Goal: Information Seeking & Learning: Learn about a topic

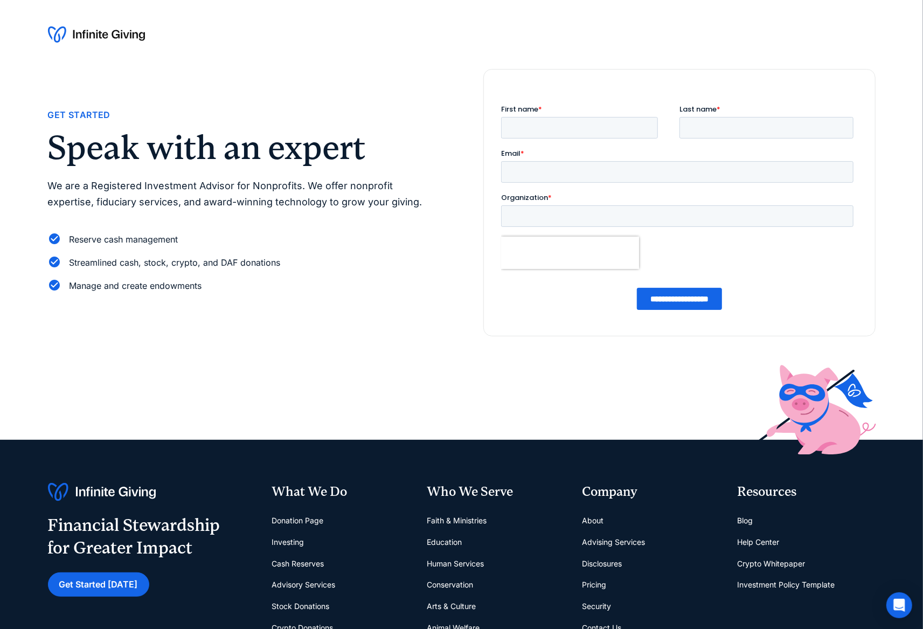
click at [96, 27] on img at bounding box center [96, 34] width 97 height 17
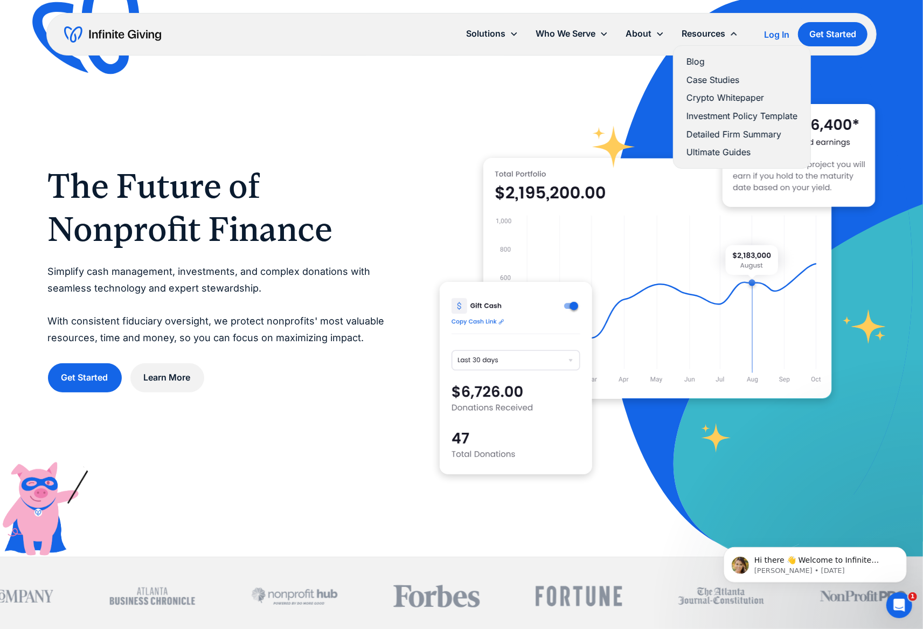
click at [722, 82] on link "Case Studies" at bounding box center [741, 80] width 111 height 15
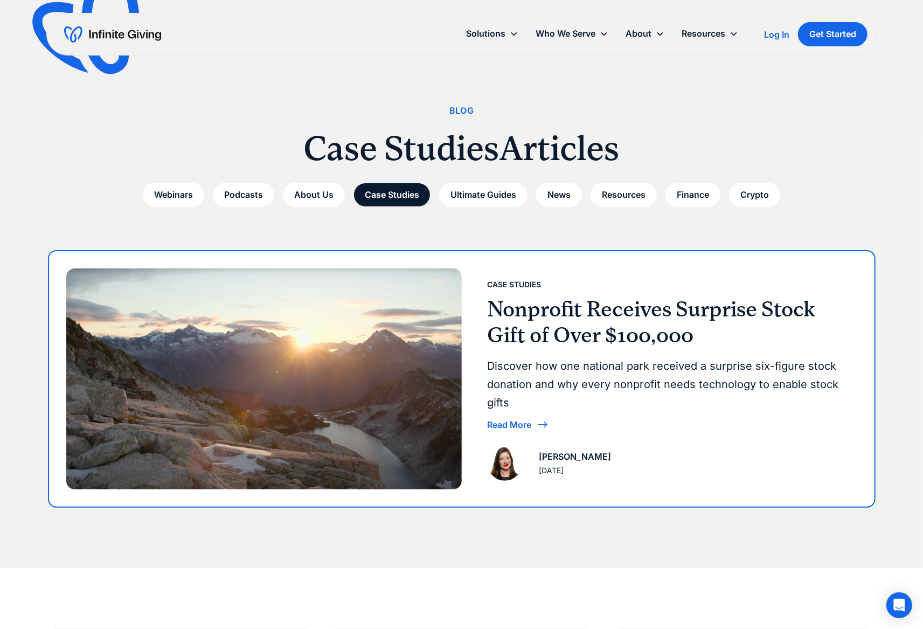
click at [566, 323] on h3 "Nonprofit Receives Surprise Stock Gift of Over $100,000" at bounding box center [667, 322] width 361 height 52
